Goal: Navigation & Orientation: Find specific page/section

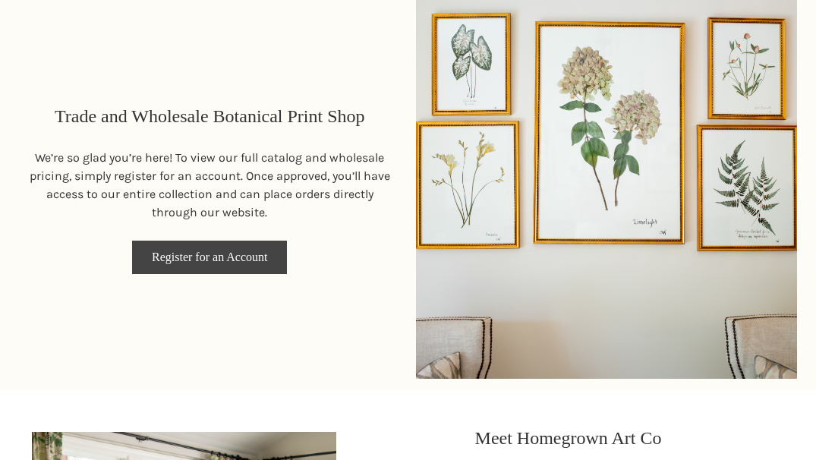
scroll to position [658, 0]
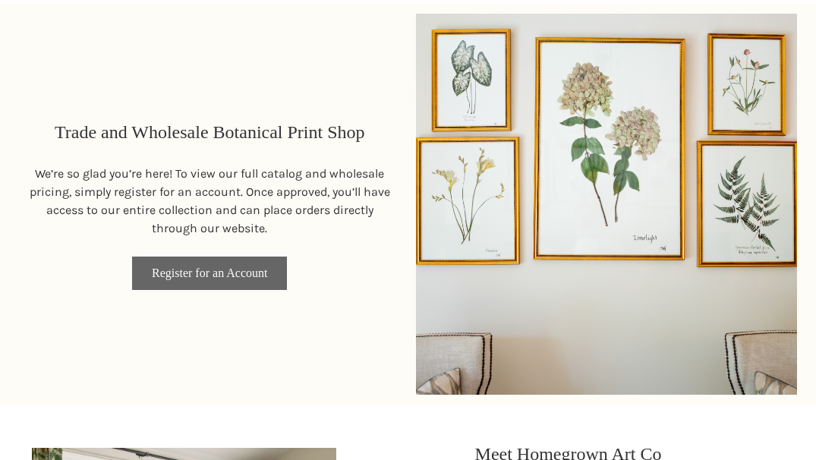
click at [193, 269] on link "Register for an Account" at bounding box center [209, 273] width 155 height 33
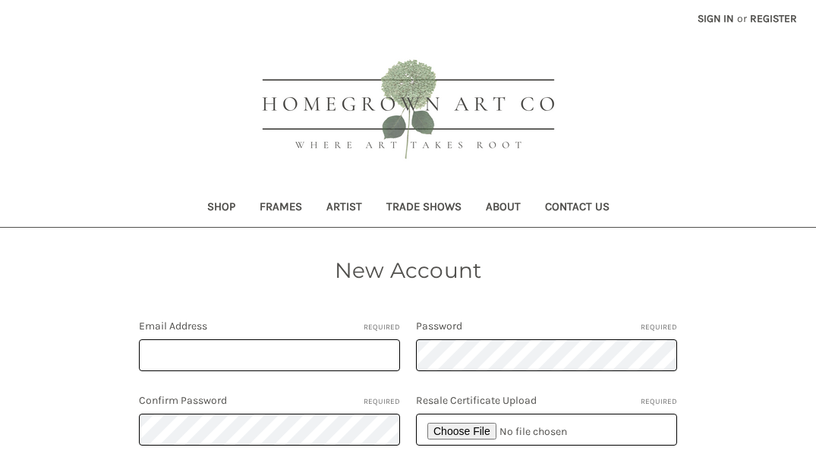
click at [213, 206] on link "Shop" at bounding box center [221, 208] width 52 height 37
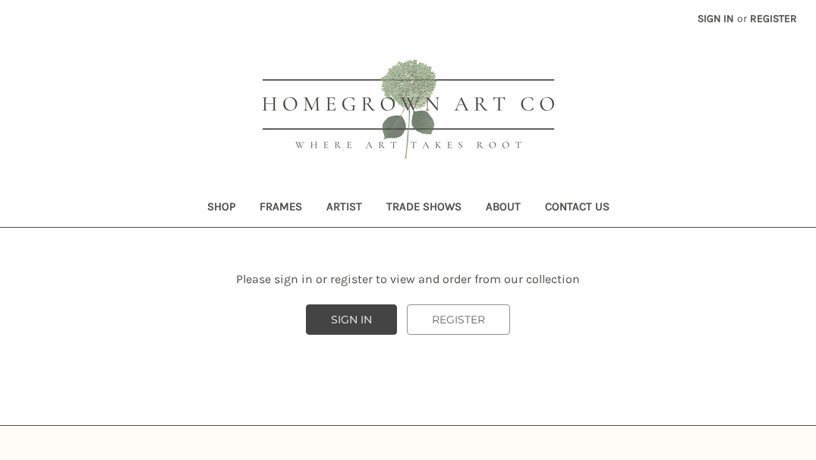
click at [270, 202] on link "Frames" at bounding box center [281, 208] width 67 height 37
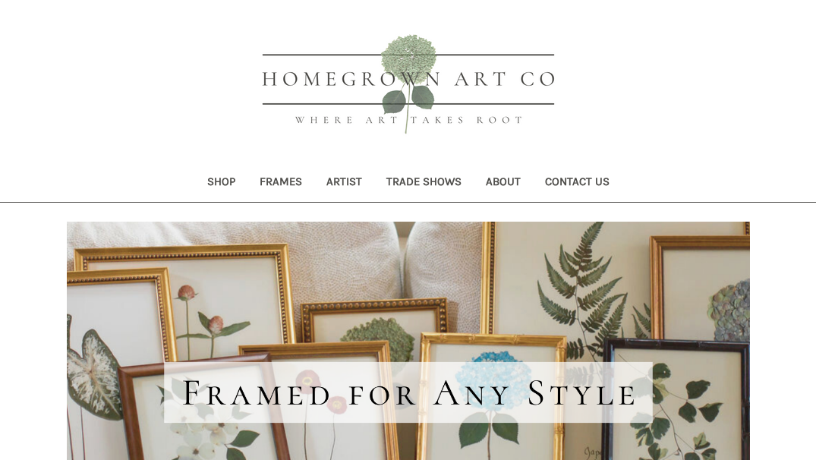
scroll to position [17, 0]
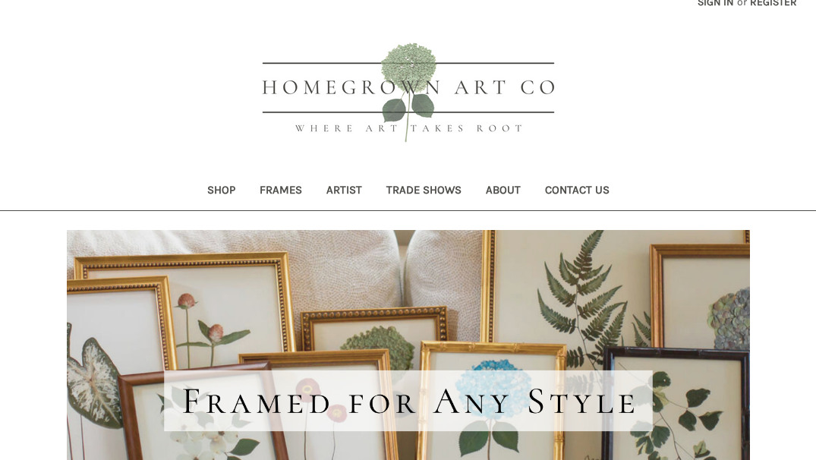
click at [346, 188] on link "Artist" at bounding box center [344, 191] width 60 height 37
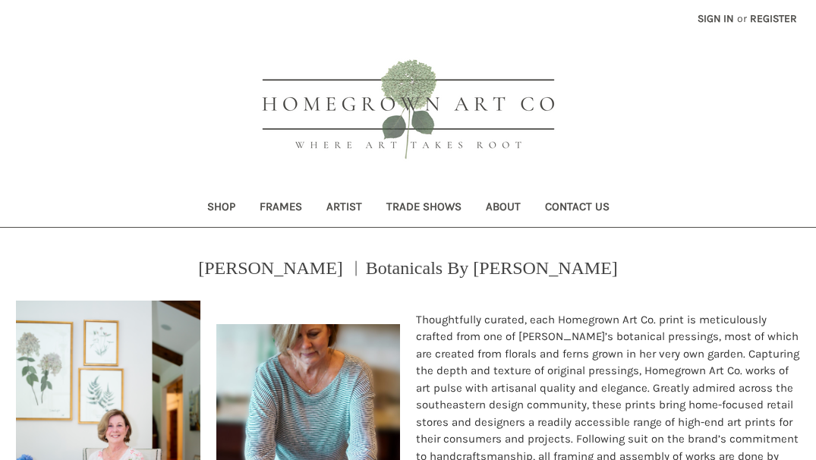
click at [436, 201] on link "Trade Shows" at bounding box center [423, 208] width 99 height 37
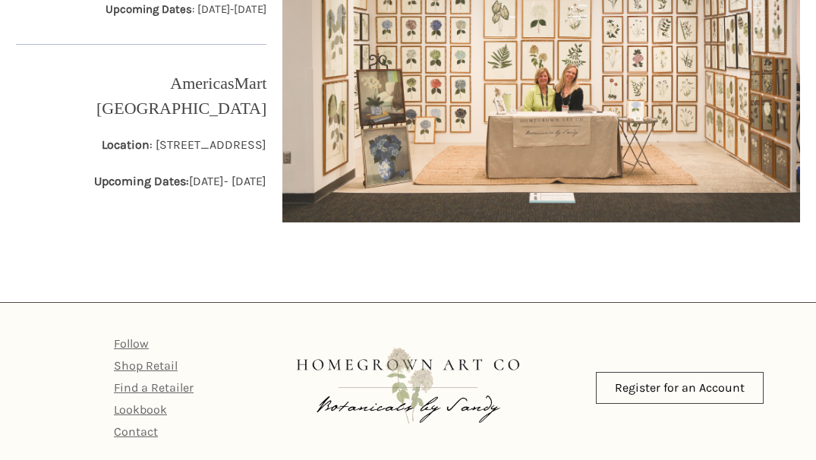
scroll to position [436, 0]
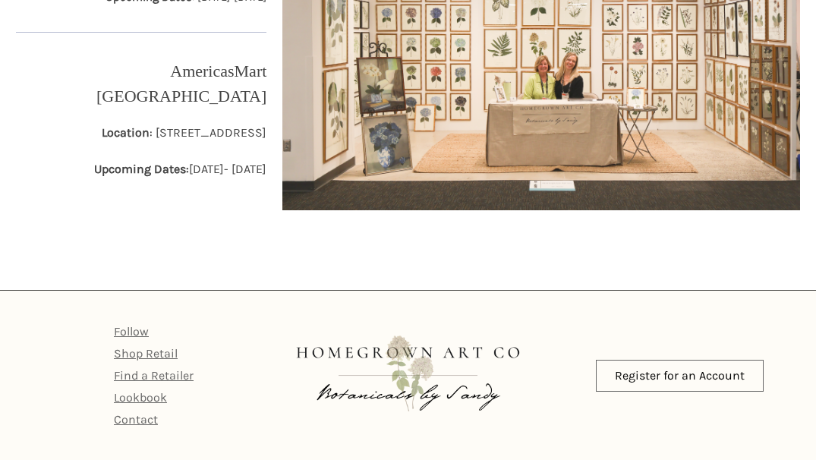
click at [666, 372] on link "Register for an Account" at bounding box center [680, 376] width 168 height 32
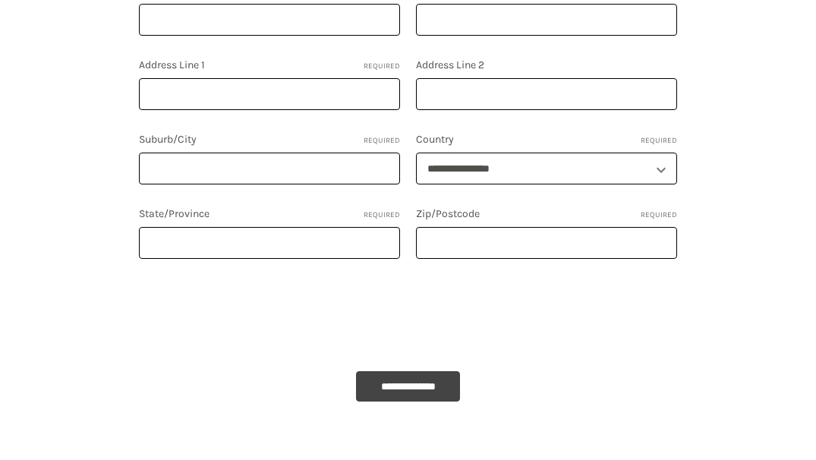
scroll to position [142, 0]
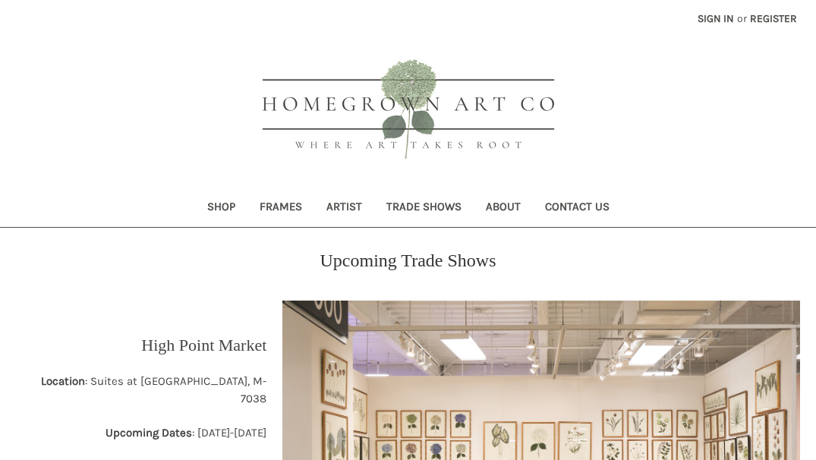
scroll to position [436, 0]
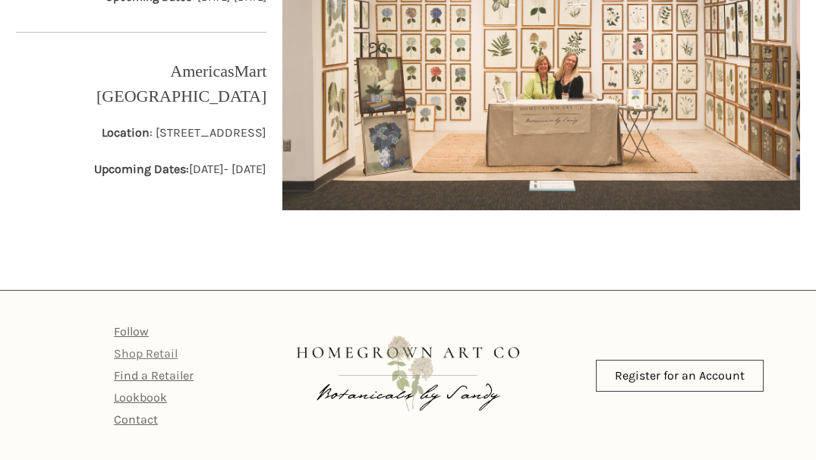
click at [158, 350] on link "Shop Retail" at bounding box center [146, 353] width 64 height 14
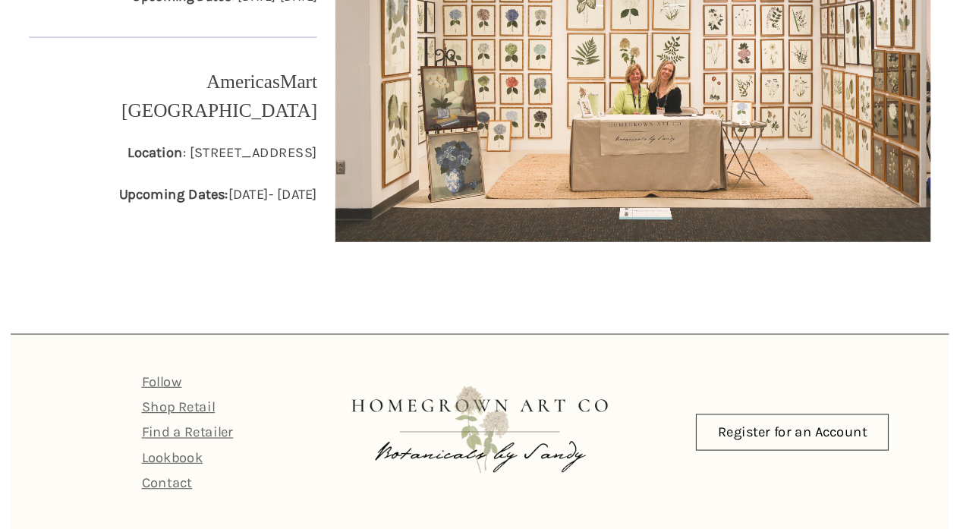
scroll to position [404, 0]
